Goal: Task Accomplishment & Management: Use online tool/utility

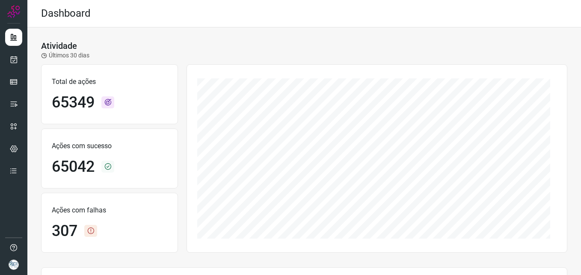
click at [16, 266] on img at bounding box center [14, 264] width 10 height 10
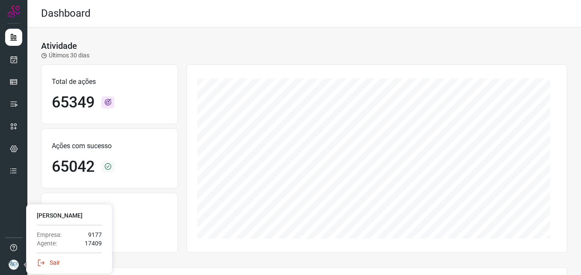
click at [54, 261] on div "Sair" at bounding box center [69, 262] width 65 height 9
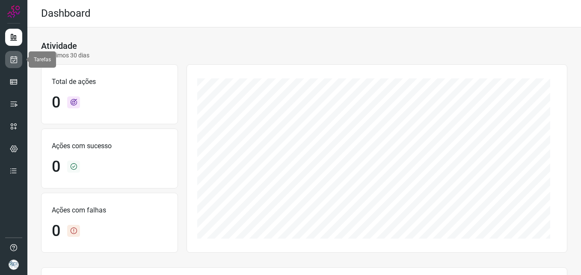
click at [15, 57] on icon at bounding box center [13, 59] width 9 height 9
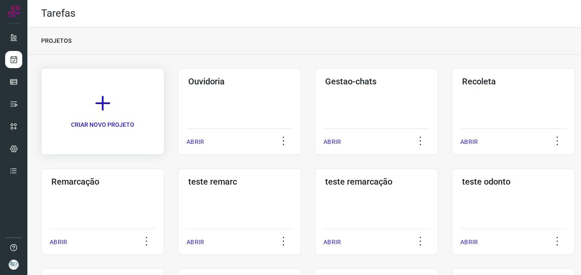
click at [111, 103] on icon at bounding box center [102, 103] width 19 height 19
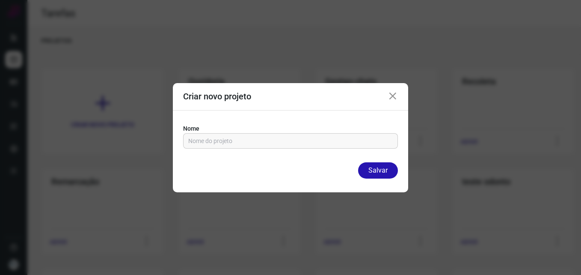
click at [396, 96] on icon at bounding box center [393, 96] width 10 height 10
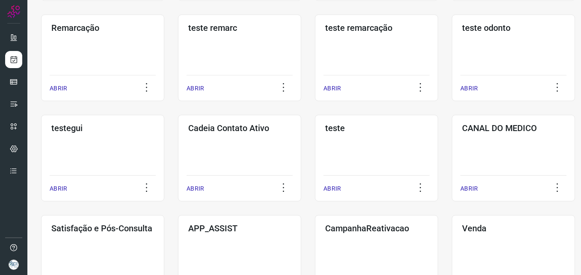
scroll to position [160, 0]
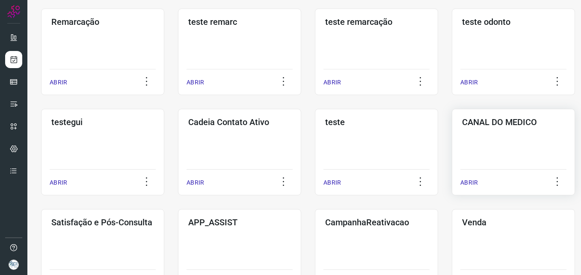
click at [164, 209] on div "CANAL DO MEDICO ABRIR" at bounding box center [102, 252] width 123 height 86
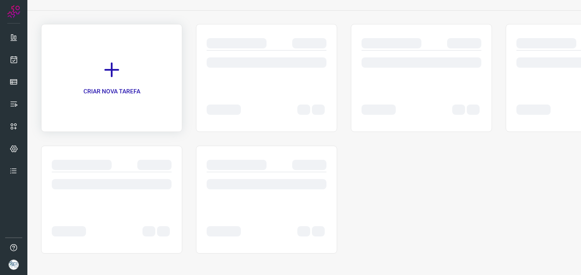
click at [109, 48] on div "CRIAR NOVA TAREFA" at bounding box center [111, 78] width 141 height 108
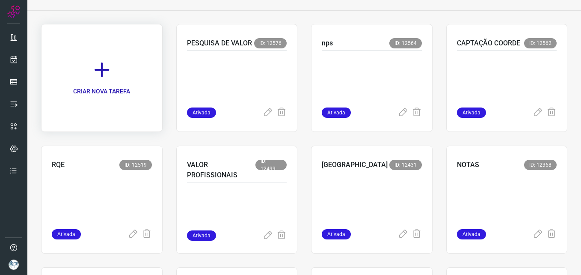
click at [109, 55] on link "CRIAR NOVA TAREFA" at bounding box center [101, 78] width 121 height 108
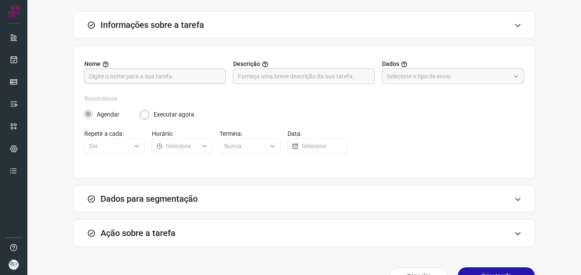
click at [173, 75] on input "text" at bounding box center [155, 76] width 132 height 15
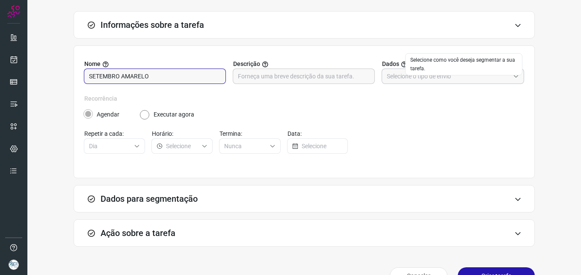
type input "SETEMBRO AMARELO"
click at [422, 77] on input "text" at bounding box center [448, 76] width 123 height 15
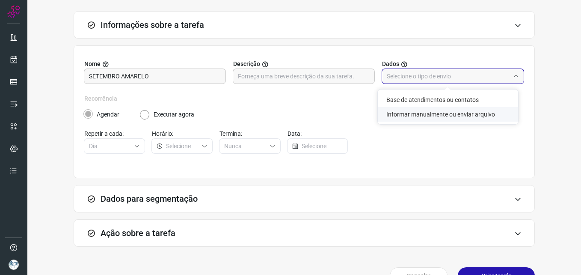
click at [426, 114] on li "Informar manualmente ou enviar arquivo" at bounding box center [448, 114] width 140 height 15
type input "Informar manualmente ou enviar arquivo"
radio input "false"
radio input "true"
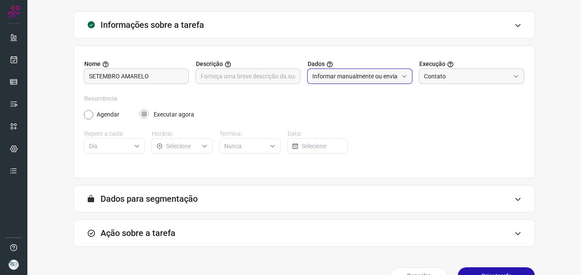
scroll to position [65, 0]
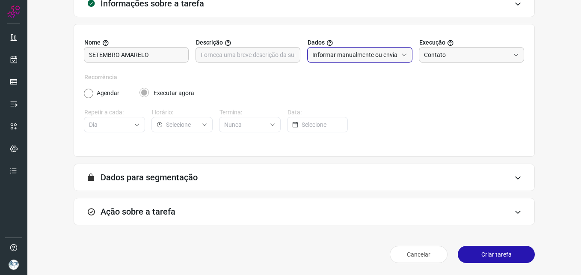
click at [387, 56] on input "Informar manualmente ou enviar arquivo" at bounding box center [355, 54] width 86 height 15
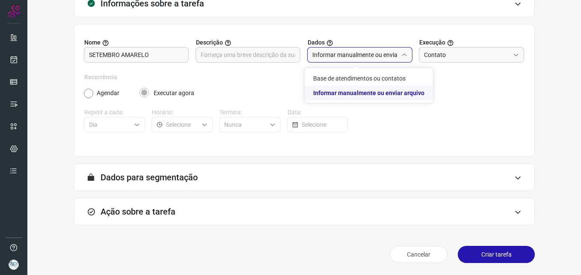
click at [386, 95] on li "Informar manualmente ou enviar arquivo" at bounding box center [369, 93] width 128 height 15
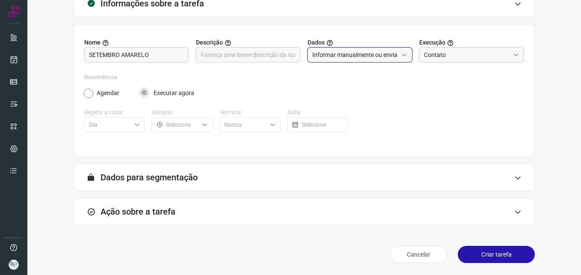
click at [451, 56] on input "Contato" at bounding box center [467, 54] width 86 height 15
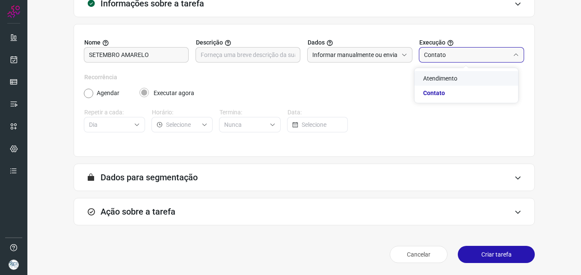
click at [367, 92] on div "Agendar Executar agora" at bounding box center [304, 93] width 440 height 9
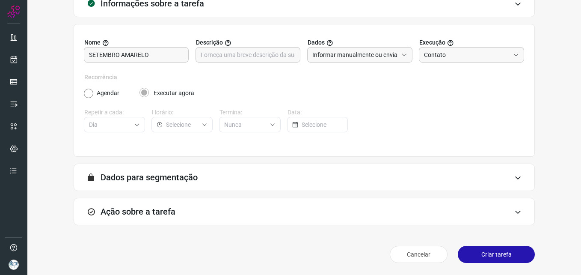
click at [506, 213] on div "Ação sobre a tarefa" at bounding box center [304, 211] width 461 height 27
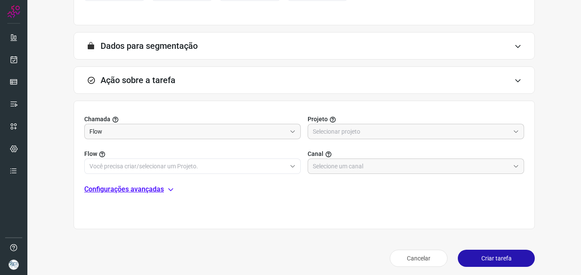
scroll to position [201, 0]
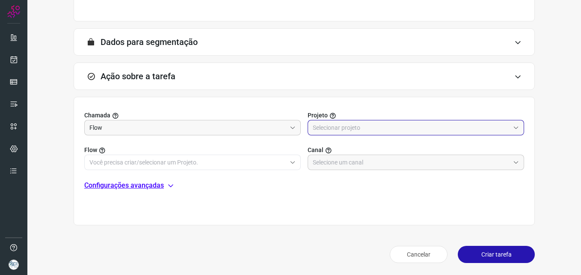
click at [441, 124] on input "text" at bounding box center [411, 127] width 197 height 15
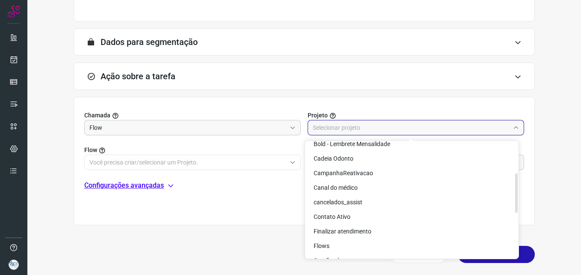
scroll to position [110, 0]
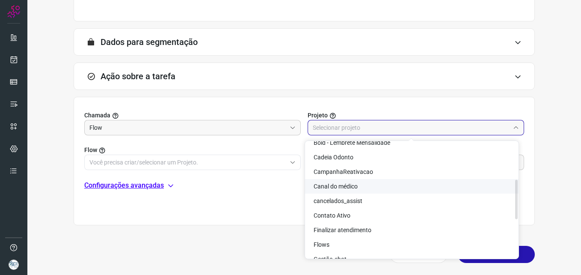
drag, startPoint x: 515, startPoint y: 166, endPoint x: 519, endPoint y: 204, distance: 37.8
click at [519, 204] on body "Tarefas Lista Ativas Inativas Criar Informações sobre a tarefa Nome SETEMBRO AM…" at bounding box center [290, 137] width 581 height 275
click at [483, 184] on li "Canal do médico" at bounding box center [411, 186] width 213 height 15
type input "Canal do médico"
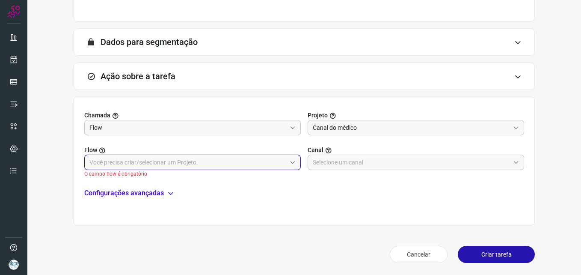
click at [228, 160] on input "text" at bounding box center [187, 162] width 197 height 15
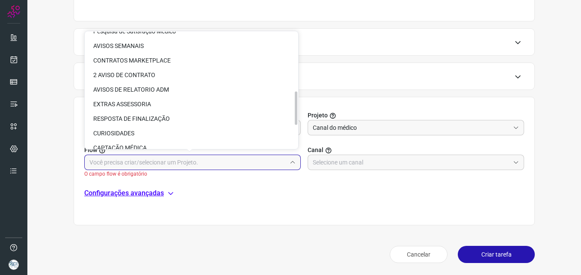
scroll to position [281, 0]
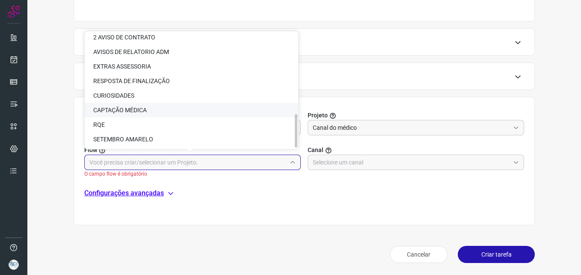
drag, startPoint x: 295, startPoint y: 47, endPoint x: 296, endPoint y: 145, distance: 98.4
click at [296, 145] on div at bounding box center [296, 130] width 3 height 33
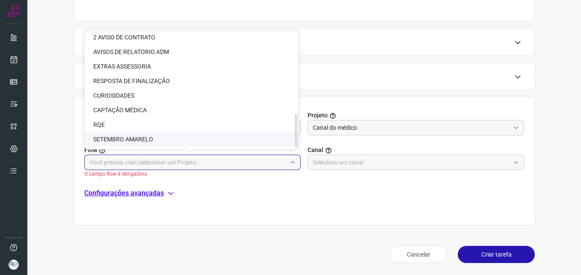
click at [207, 135] on li "SETEMBRO AMARELO" at bounding box center [191, 139] width 213 height 15
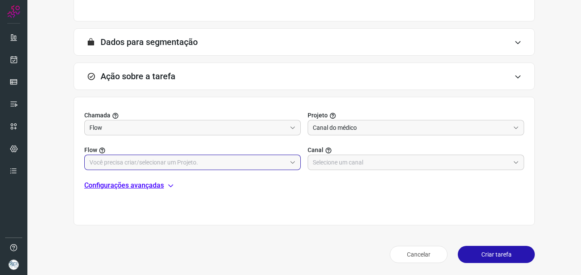
type input "SETEMBRO AMARELO"
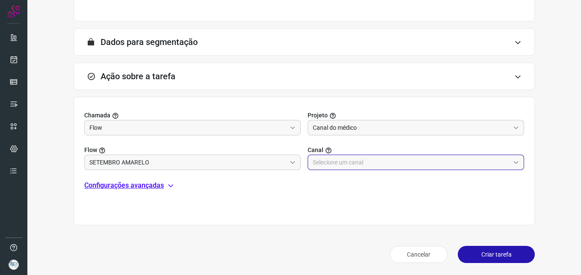
click at [373, 162] on input "text" at bounding box center [411, 162] width 197 height 15
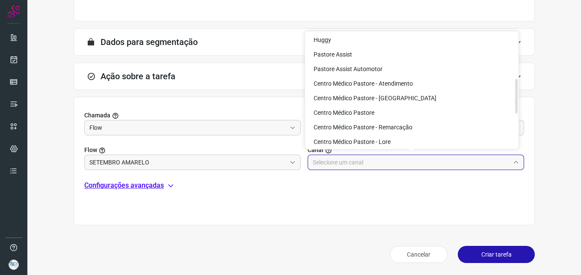
scroll to position [157, 0]
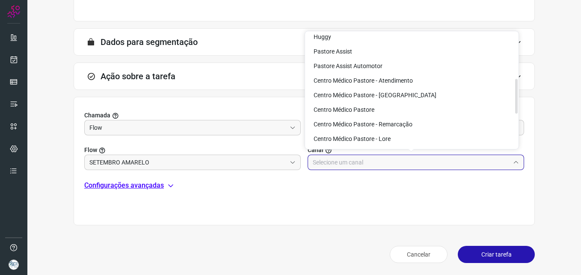
drag, startPoint x: 516, startPoint y: 55, endPoint x: 522, endPoint y: 102, distance: 47.4
click at [522, 102] on body "Tarefas Lista Ativas Inativas Criar Informações sobre a tarefa Nome SETEMBRO AM…" at bounding box center [290, 137] width 581 height 275
click at [467, 94] on li "Centro Médico Pastore - Canal do Médico" at bounding box center [411, 95] width 213 height 15
type input "Centro Médico Pastore - Canal do Médico"
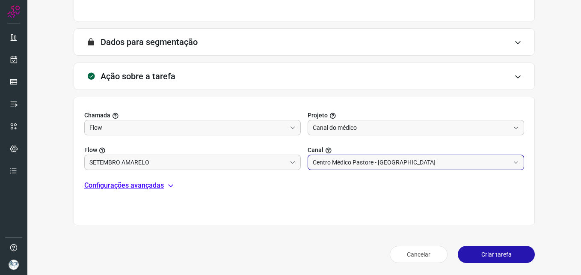
click at [136, 187] on p "Configurações avançadas" at bounding box center [124, 185] width 80 height 10
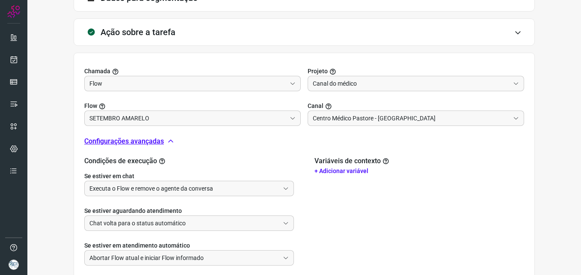
scroll to position [299, 0]
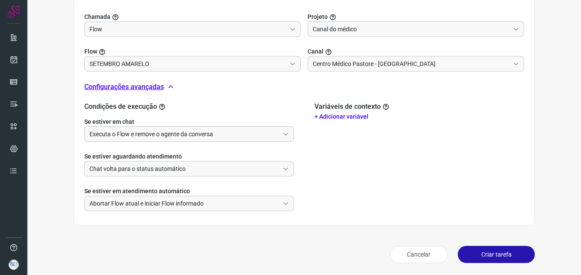
click at [253, 130] on input "Executa o Flow e remove o agente da conversa" at bounding box center [184, 134] width 190 height 15
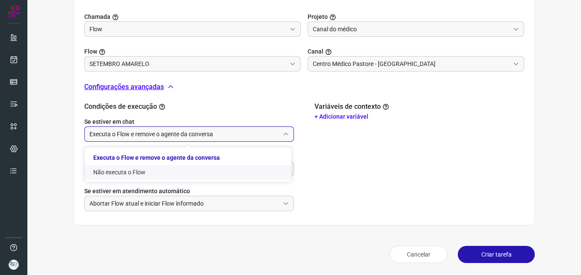
click at [191, 168] on li "Não executa o Flow" at bounding box center [188, 172] width 207 height 15
type input "Não executa o Flow"
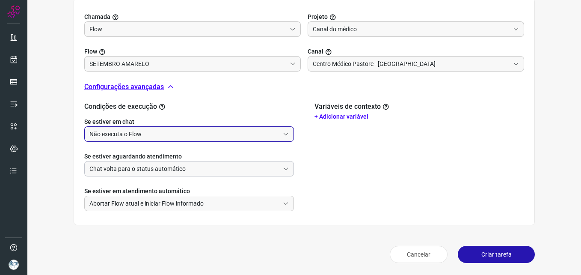
click at [191, 168] on input "Chat volta para o status automático" at bounding box center [184, 168] width 190 height 15
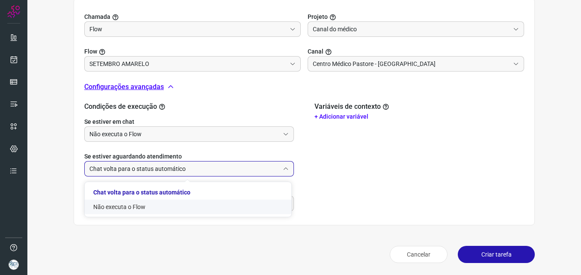
click at [160, 203] on li "Não executa o Flow" at bounding box center [188, 206] width 207 height 15
type input "Não executa o Flow"
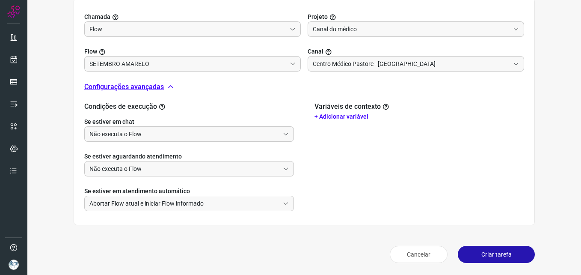
click at [492, 252] on button "Criar tarefa" at bounding box center [496, 254] width 77 height 17
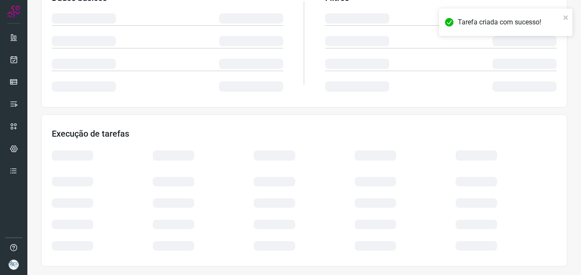
scroll to position [167, 0]
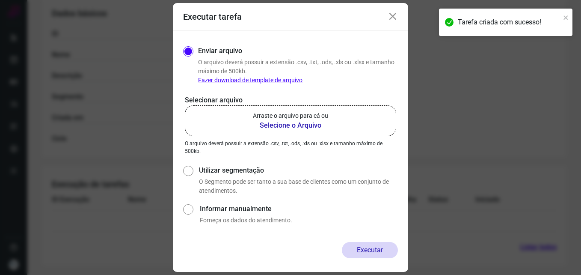
click at [296, 123] on b "Selecione o Arquivo" at bounding box center [290, 125] width 75 height 10
click at [0, 0] on input "Arraste o arquivo para cá ou Selecione o Arquivo" at bounding box center [0, 0] width 0 height 0
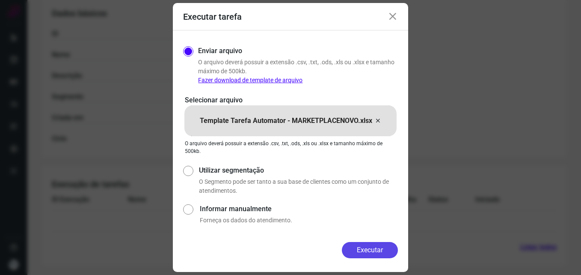
click at [363, 253] on button "Executar" at bounding box center [370, 250] width 56 height 16
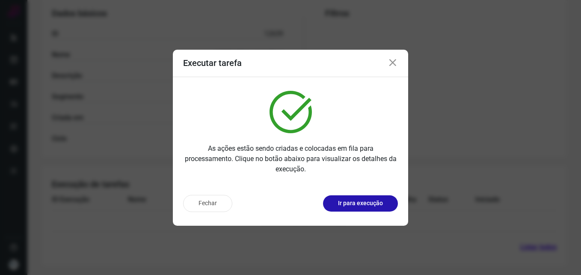
click at [376, 206] on p "Ir para execução" at bounding box center [360, 202] width 45 height 9
